Goal: Check status

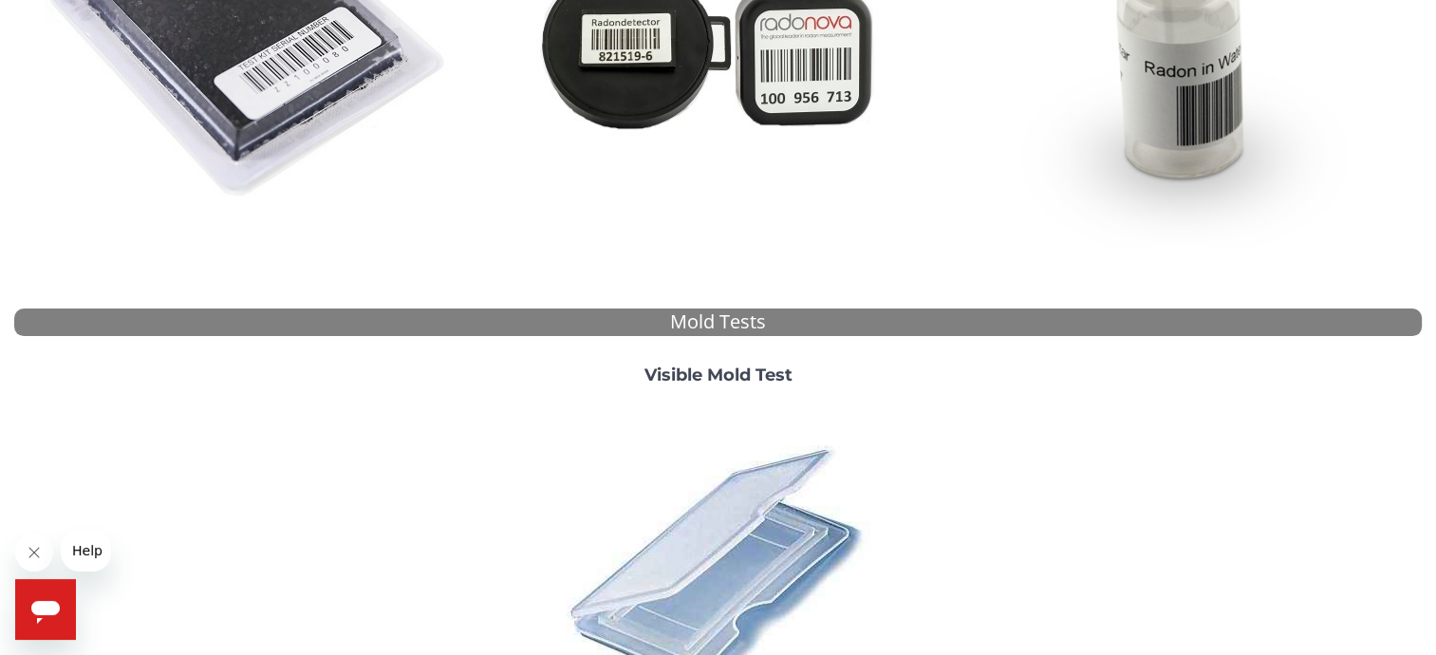
scroll to position [480, 0]
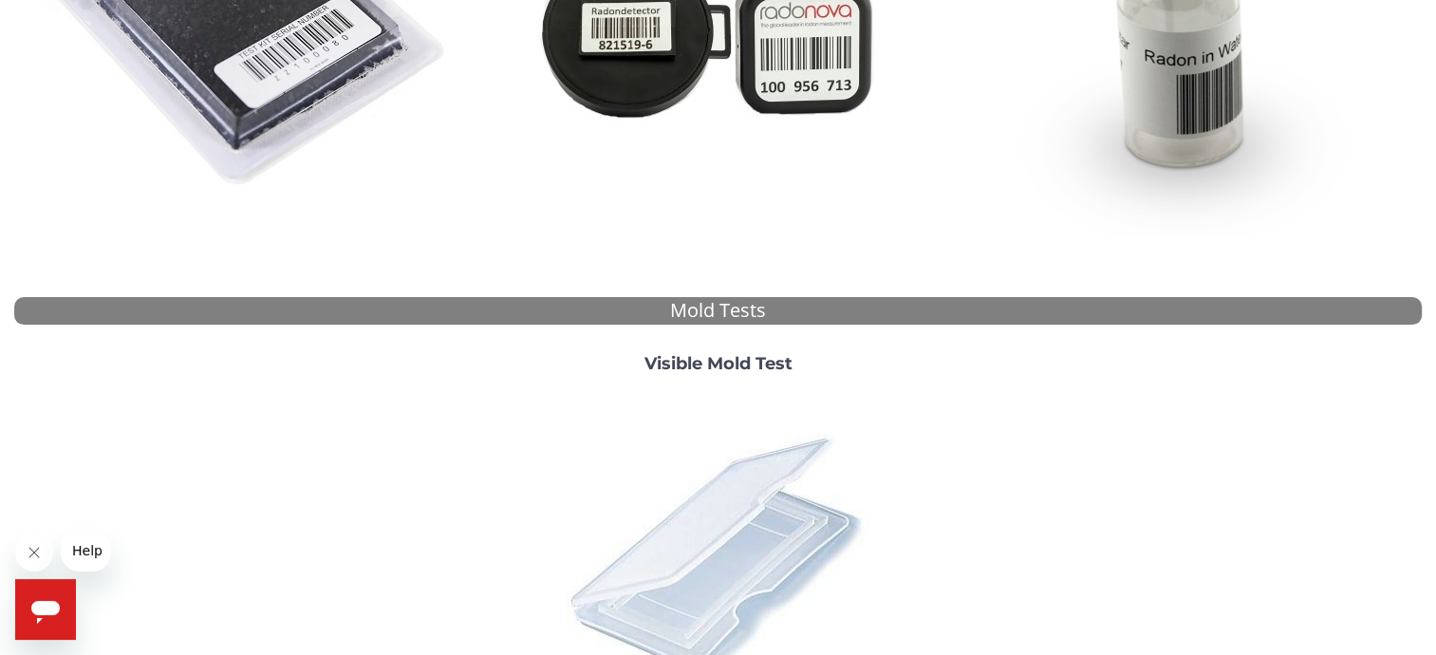
click at [692, 535] on img at bounding box center [718, 554] width 332 height 332
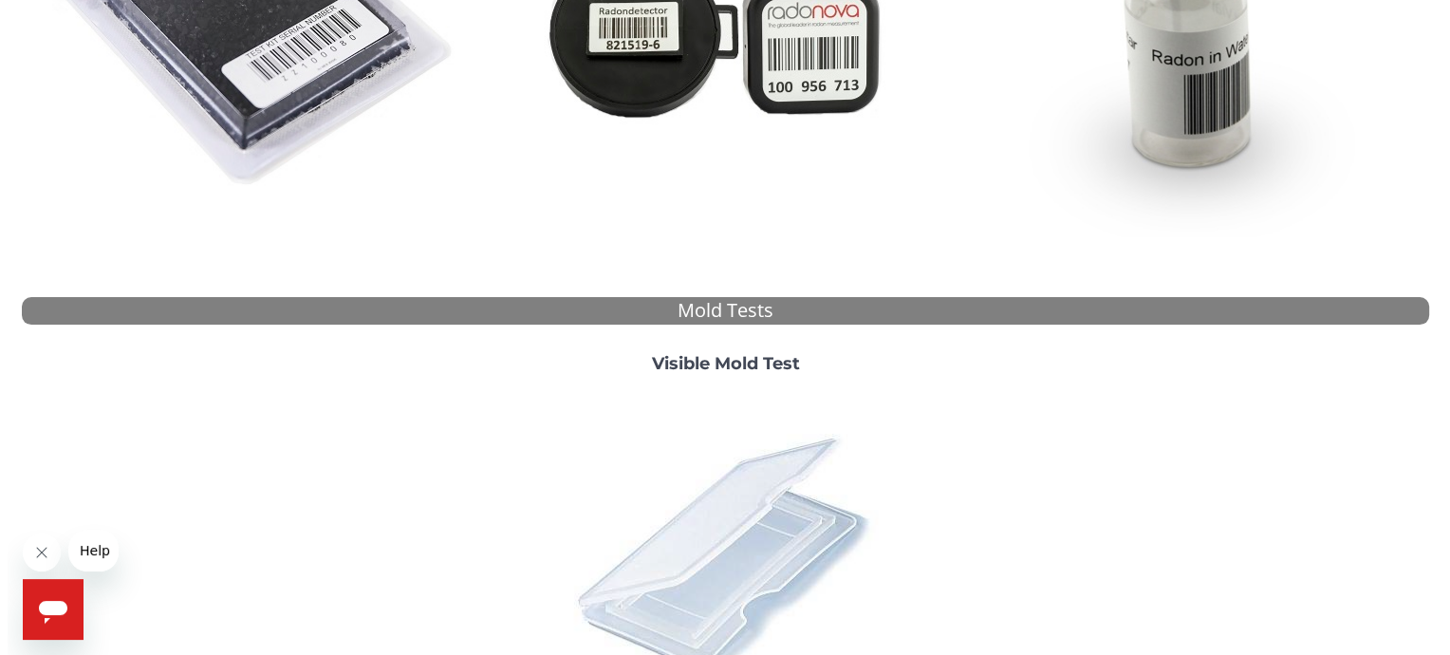
scroll to position [0, 0]
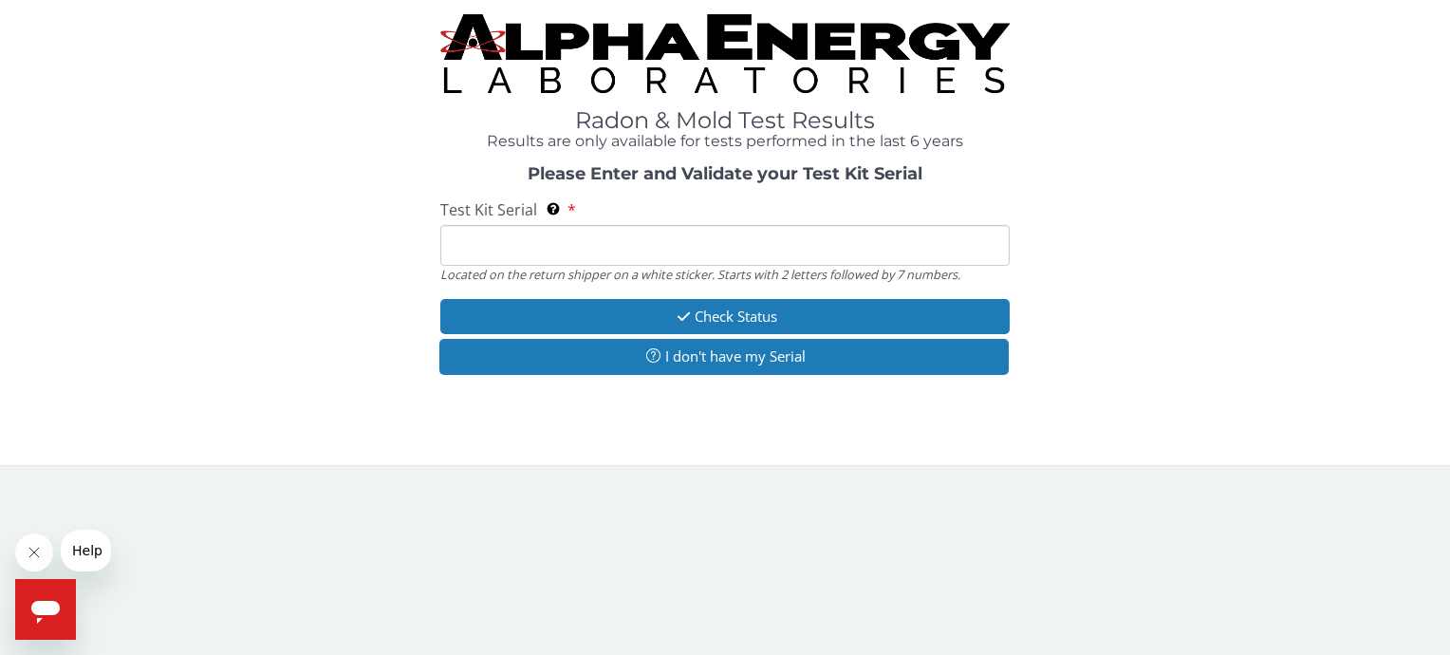
click at [501, 235] on input "Test Kit Serial Located on the return shipper on a white sticker. Starts with 2…" at bounding box center [724, 245] width 569 height 41
type input "ML 186912"
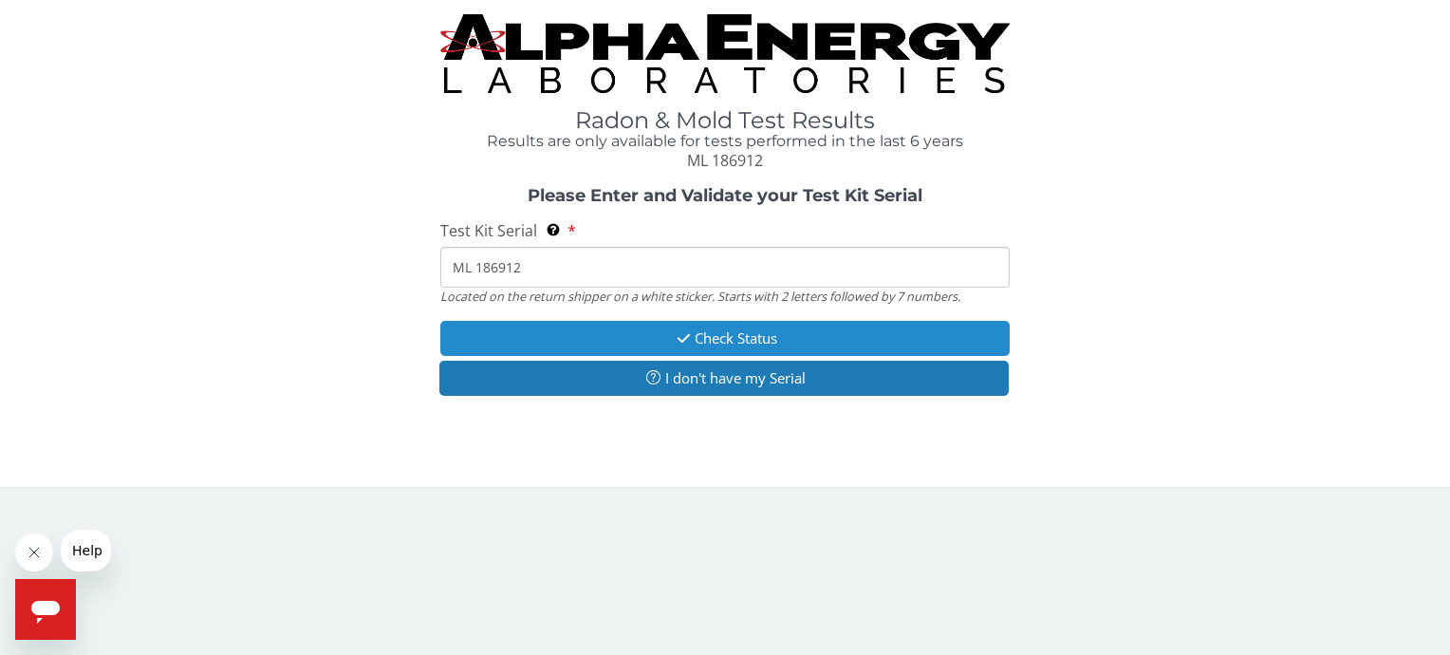
click at [684, 333] on icon "button" at bounding box center [684, 338] width 22 height 14
